Goal: Navigation & Orientation: Find specific page/section

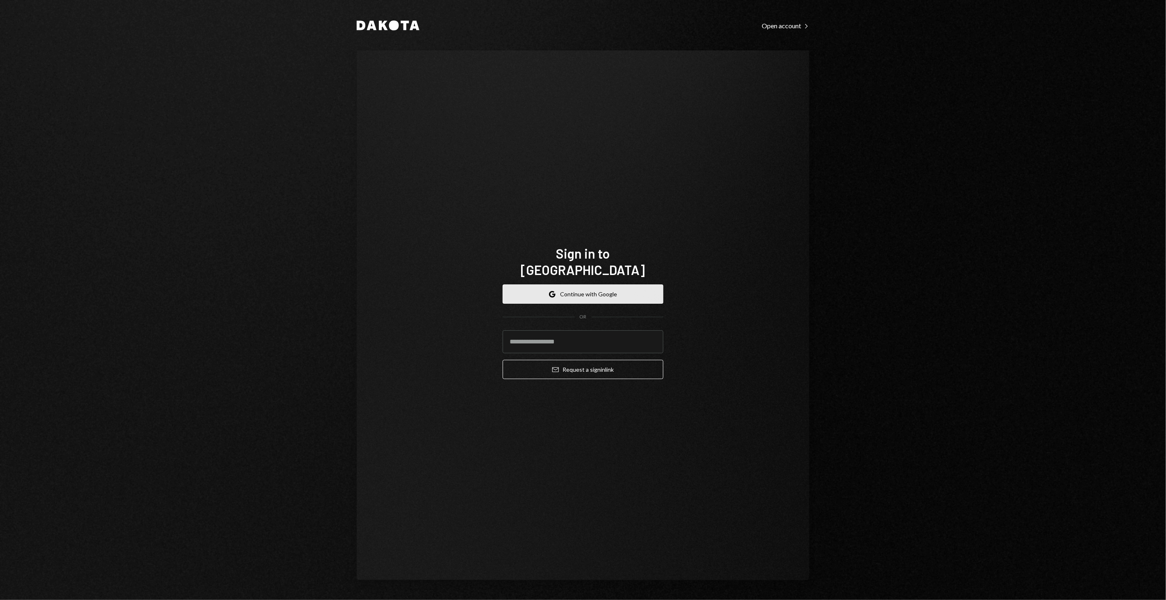
click at [594, 285] on button "Google Continue with Google" at bounding box center [583, 294] width 161 height 19
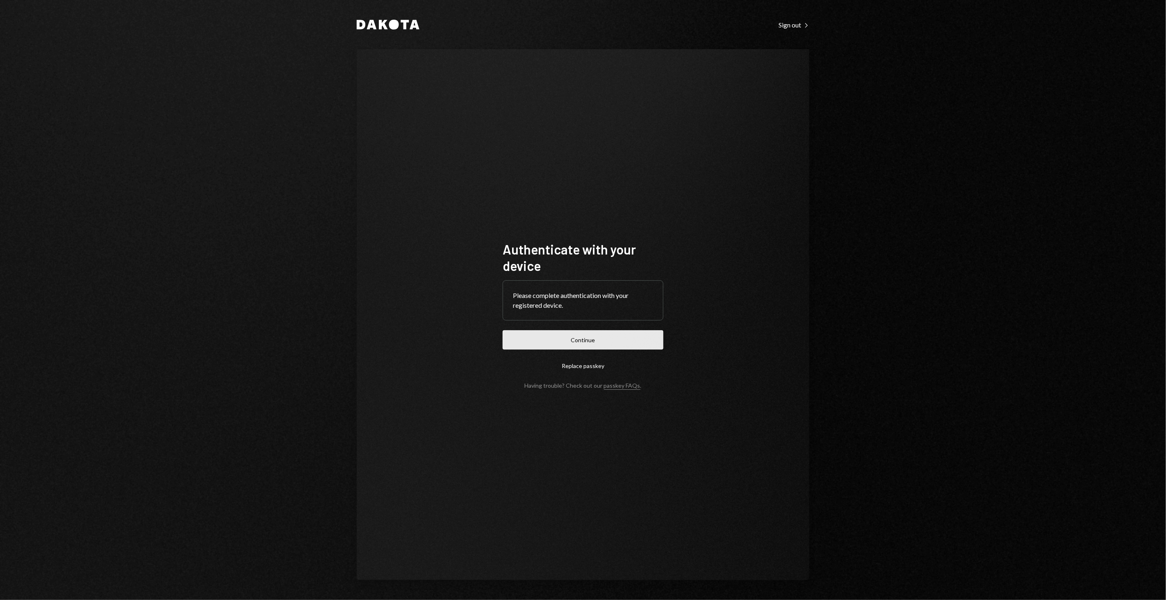
click at [592, 341] on button "Continue" at bounding box center [583, 339] width 161 height 19
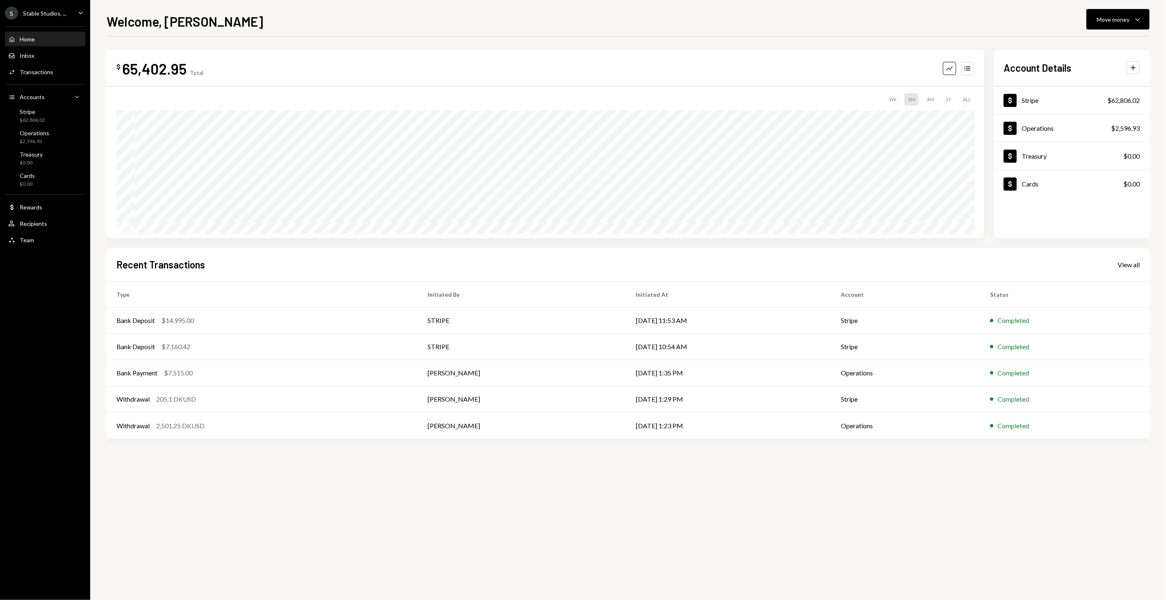
click at [32, 39] on div "Home" at bounding box center [27, 39] width 15 height 7
click at [31, 57] on div "Inbox" at bounding box center [27, 55] width 15 height 7
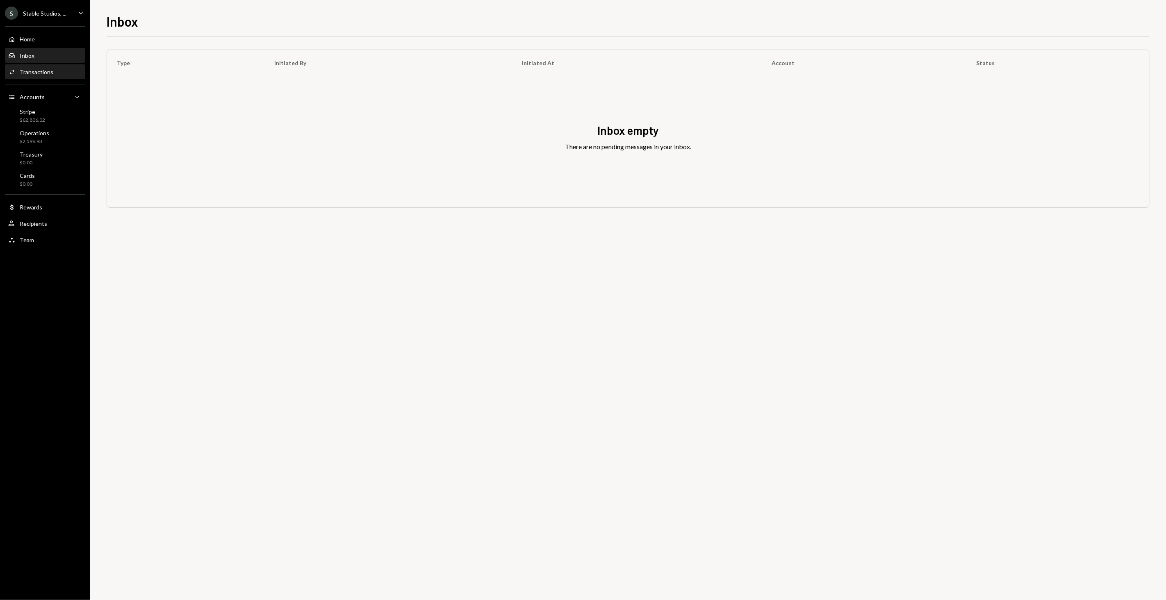
click at [40, 71] on div "Transactions" at bounding box center [37, 71] width 34 height 7
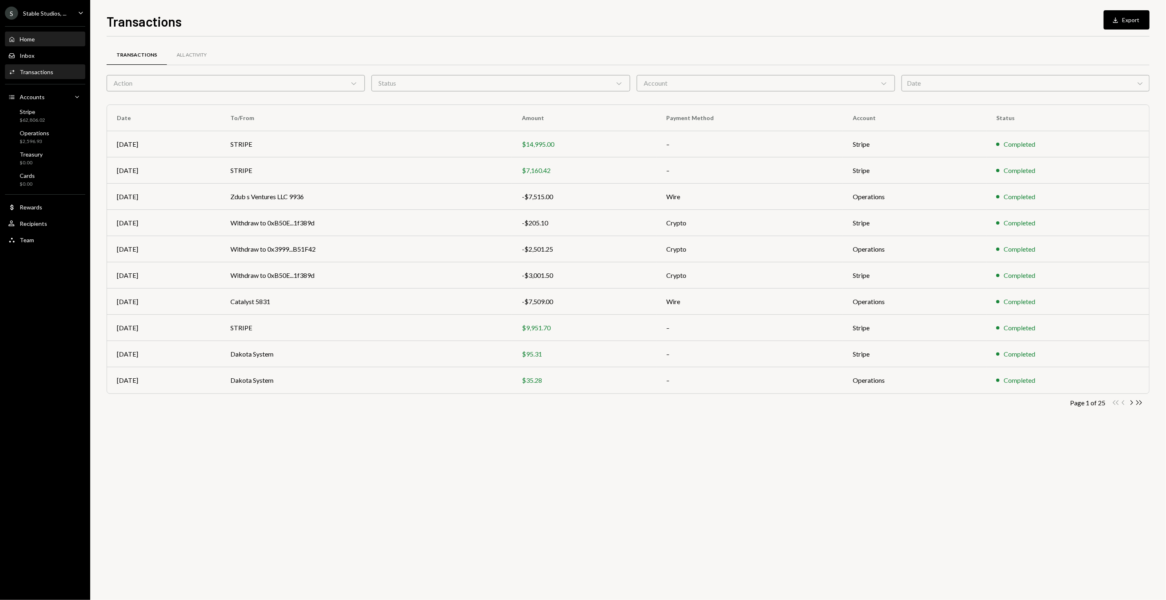
click at [45, 39] on div "Home Home" at bounding box center [45, 39] width 74 height 7
